Goal: Find specific page/section: Find specific page/section

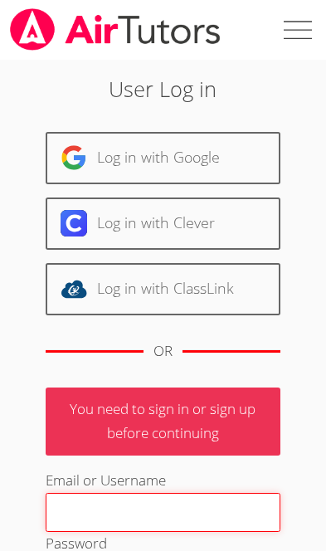
type input "[EMAIL_ADDRESS][DOMAIN_NAME]"
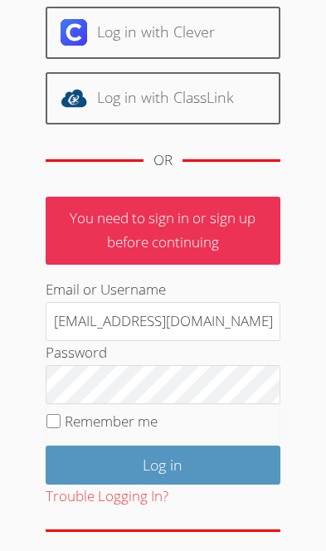
scroll to position [190, 0]
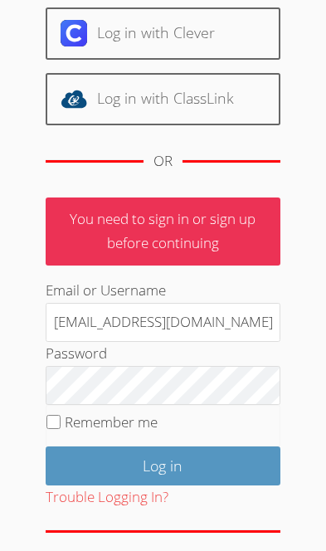
click at [214, 470] on input "Log in" at bounding box center [163, 466] width 235 height 39
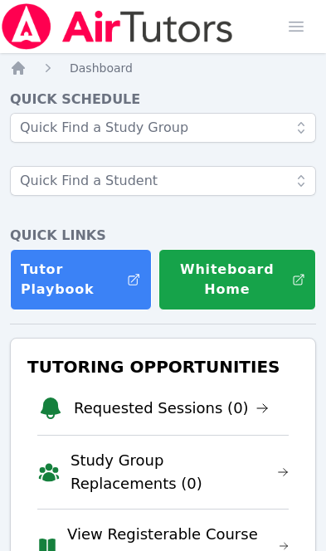
click at [295, 20] on span "button" at bounding box center [296, 26] width 37 height 37
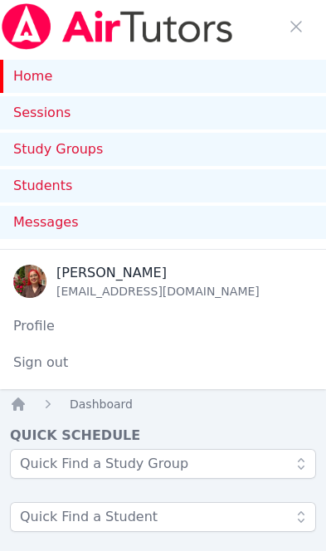
click at [190, 115] on link "Sessions" at bounding box center [163, 112] width 326 height 33
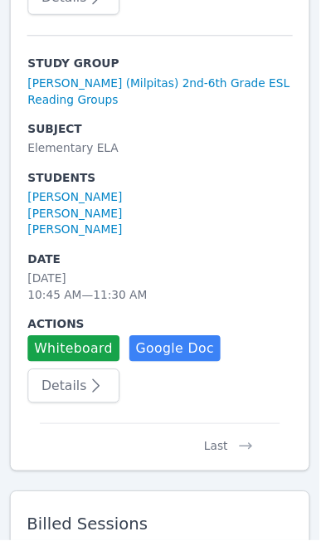
scroll to position [4072, 0]
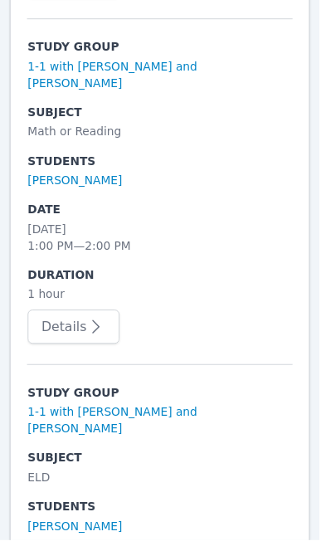
scroll to position [7629, 0]
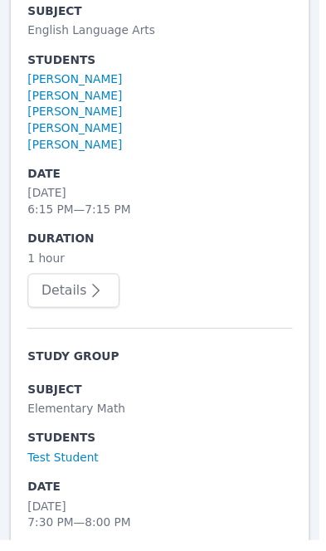
scroll to position [7812, 0]
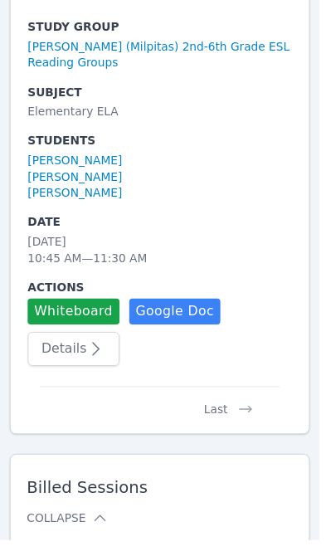
scroll to position [4109, 0]
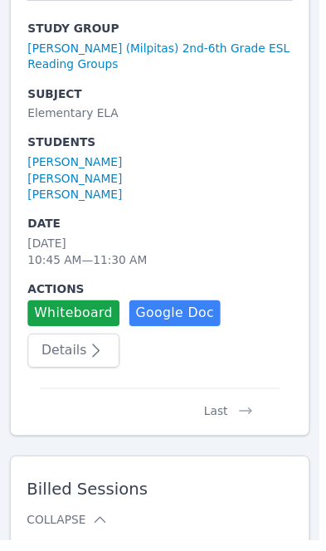
click at [255, 411] on icon at bounding box center [250, 419] width 17 height 17
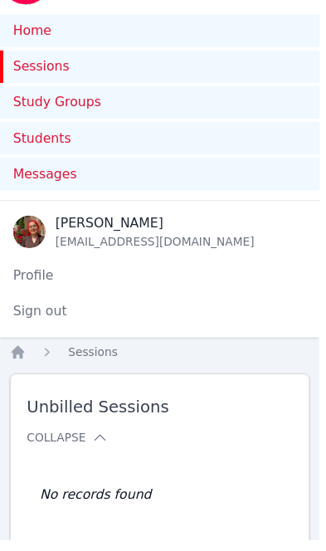
scroll to position [0, 0]
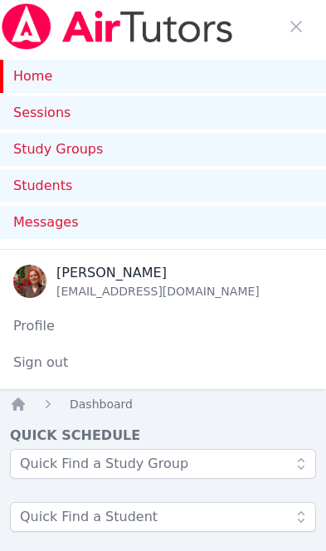
click at [125, 111] on link "Sessions" at bounding box center [163, 112] width 326 height 33
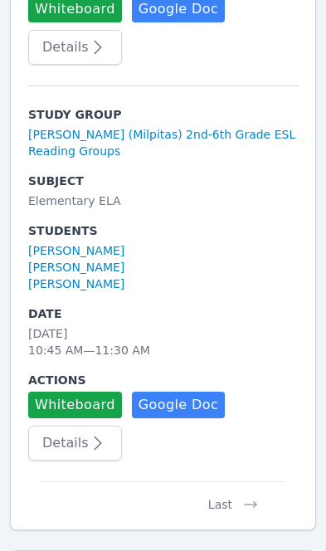
scroll to position [4059, 0]
